Goal: Task Accomplishment & Management: Complete application form

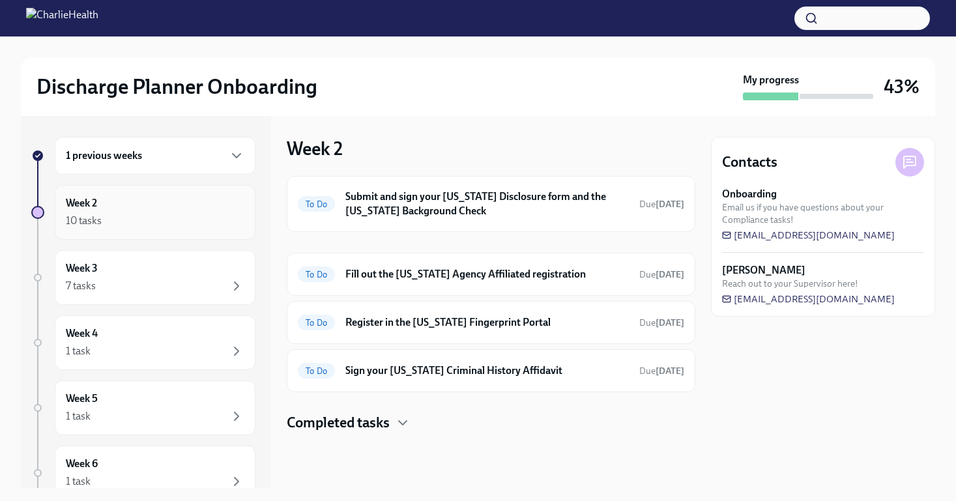
click at [141, 229] on div "Week 2 10 tasks" at bounding box center [155, 212] width 201 height 55
click at [602, 195] on h6 "Submit and sign your [US_STATE] Disclosure form and the [US_STATE] Background C…" at bounding box center [486, 204] width 283 height 29
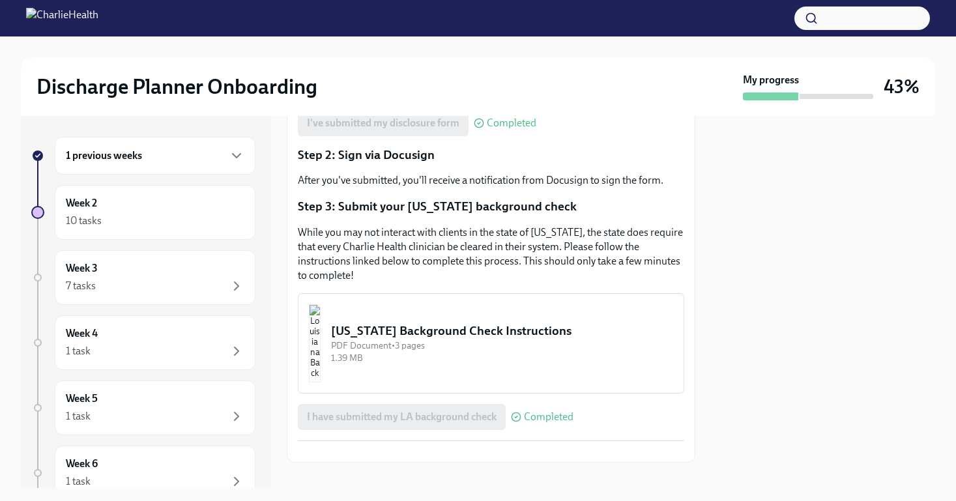
scroll to position [341, 0]
click at [199, 225] on div "10 tasks" at bounding box center [155, 221] width 179 height 16
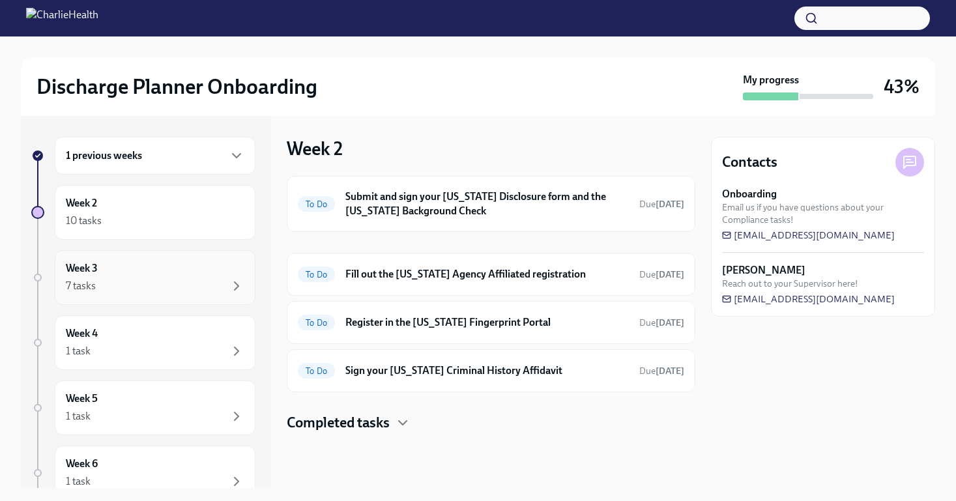
click at [97, 280] on div "7 tasks" at bounding box center [155, 286] width 179 height 16
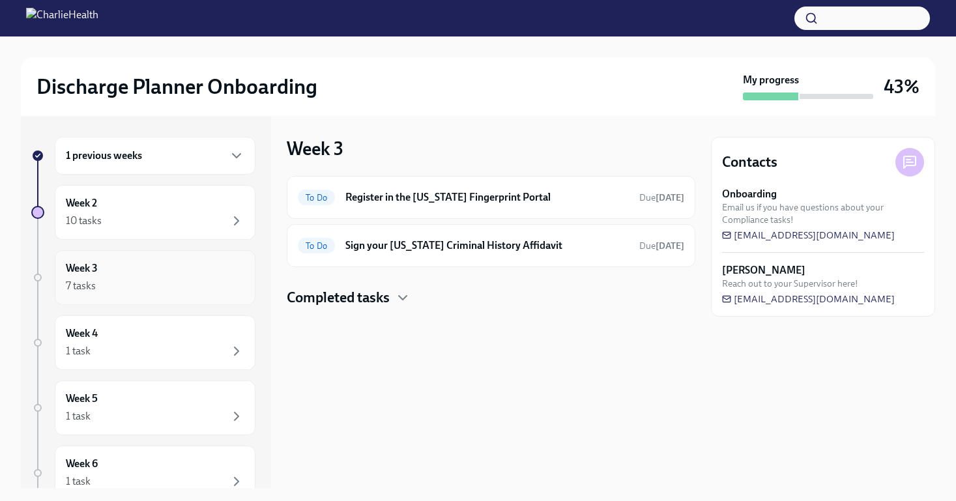
click at [155, 285] on div "7 tasks" at bounding box center [155, 286] width 179 height 16
